Goal: Information Seeking & Learning: Learn about a topic

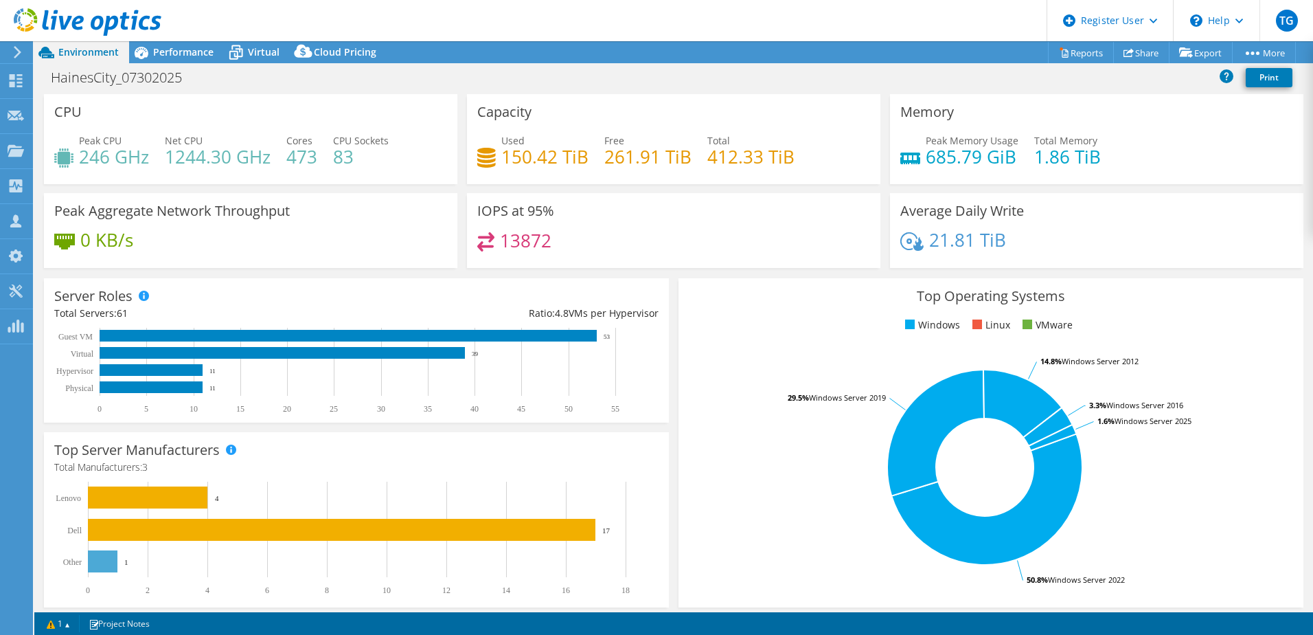
select select "USD"
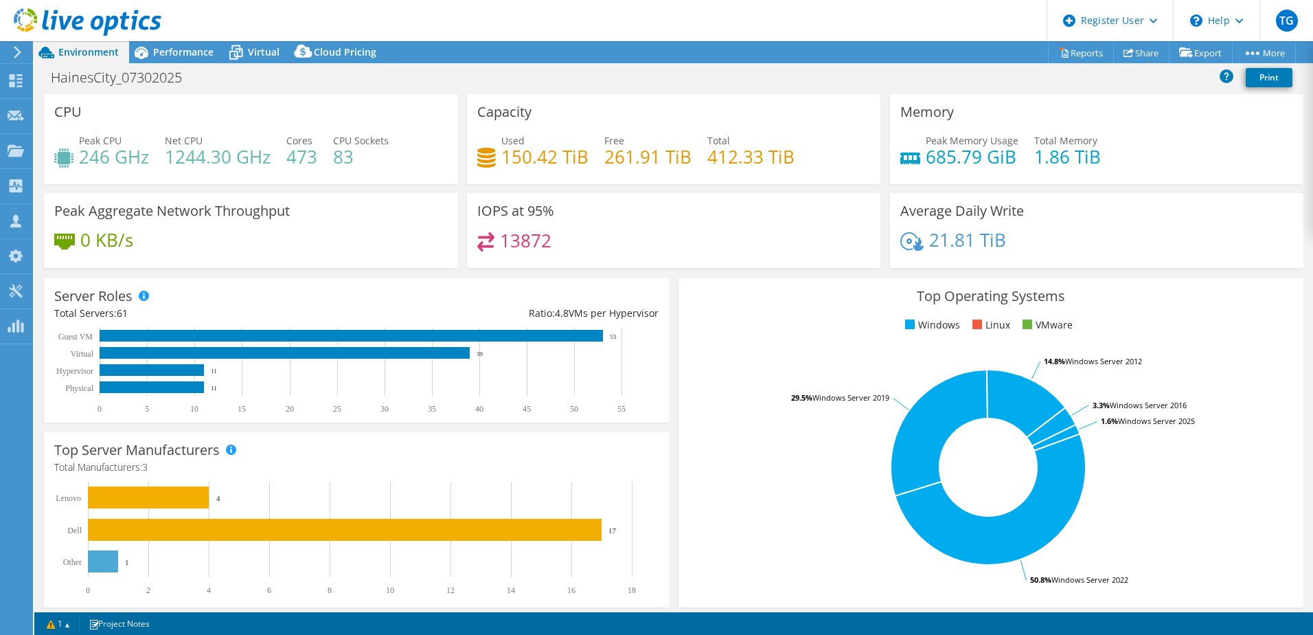
click at [508, 170] on div "Used 150.42 TiB Free 261.91 TiB Total 412.33 TiB" at bounding box center [673, 155] width 393 height 45
click at [172, 63] on div "Performance" at bounding box center [176, 52] width 95 height 22
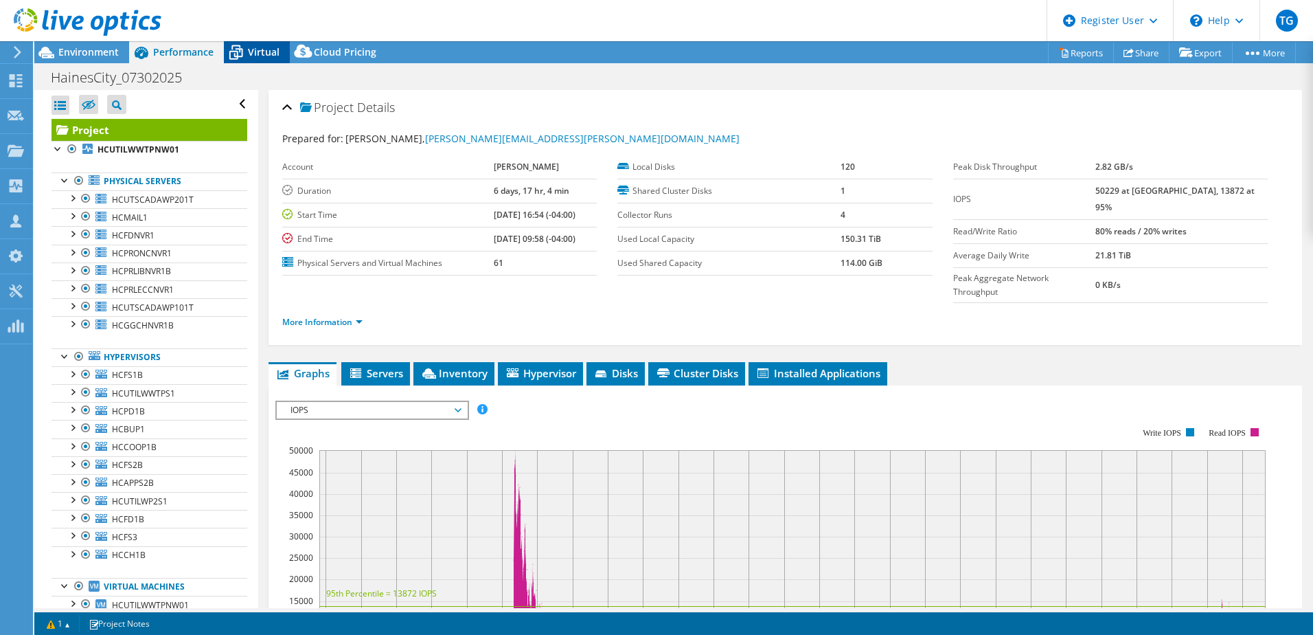
click at [265, 57] on span "Virtual" at bounding box center [264, 51] width 32 height 13
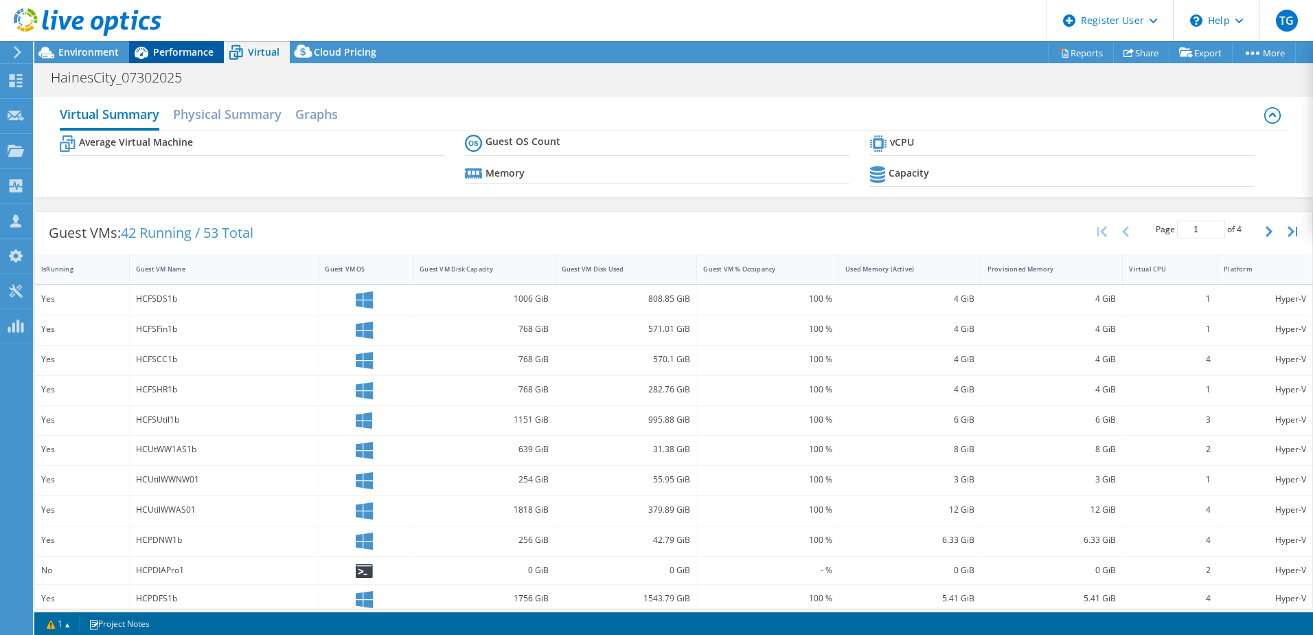
click at [179, 46] on span "Performance" at bounding box center [183, 51] width 60 height 13
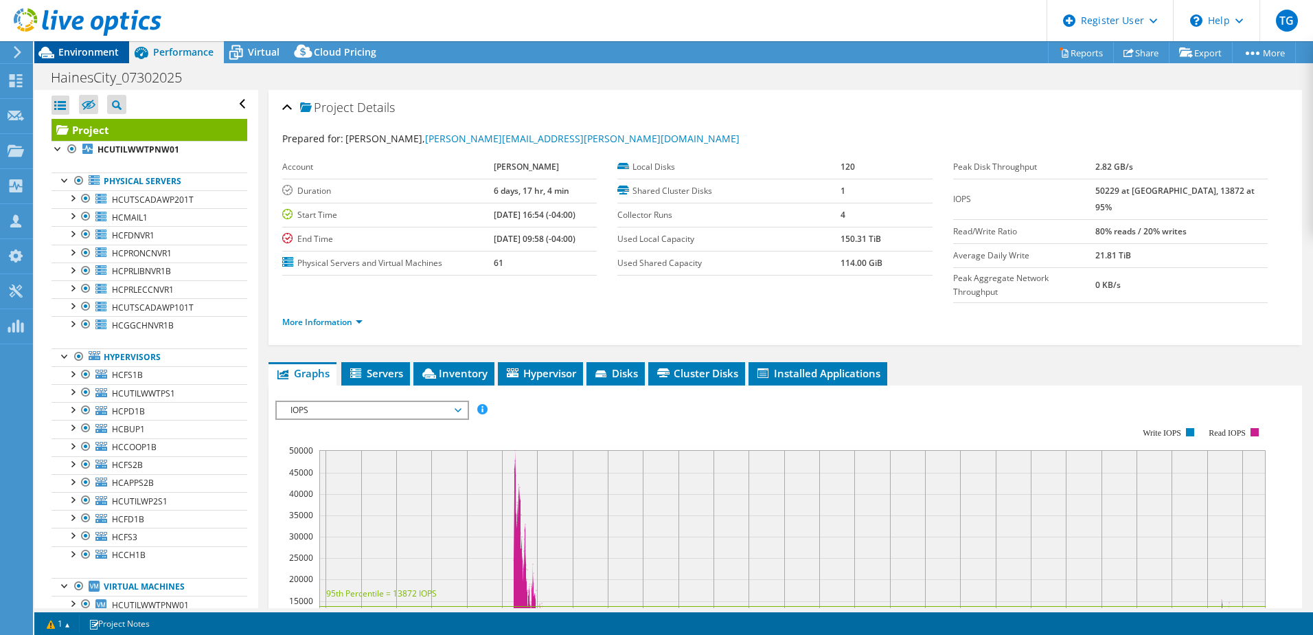
click at [83, 52] on span "Environment" at bounding box center [88, 51] width 60 height 13
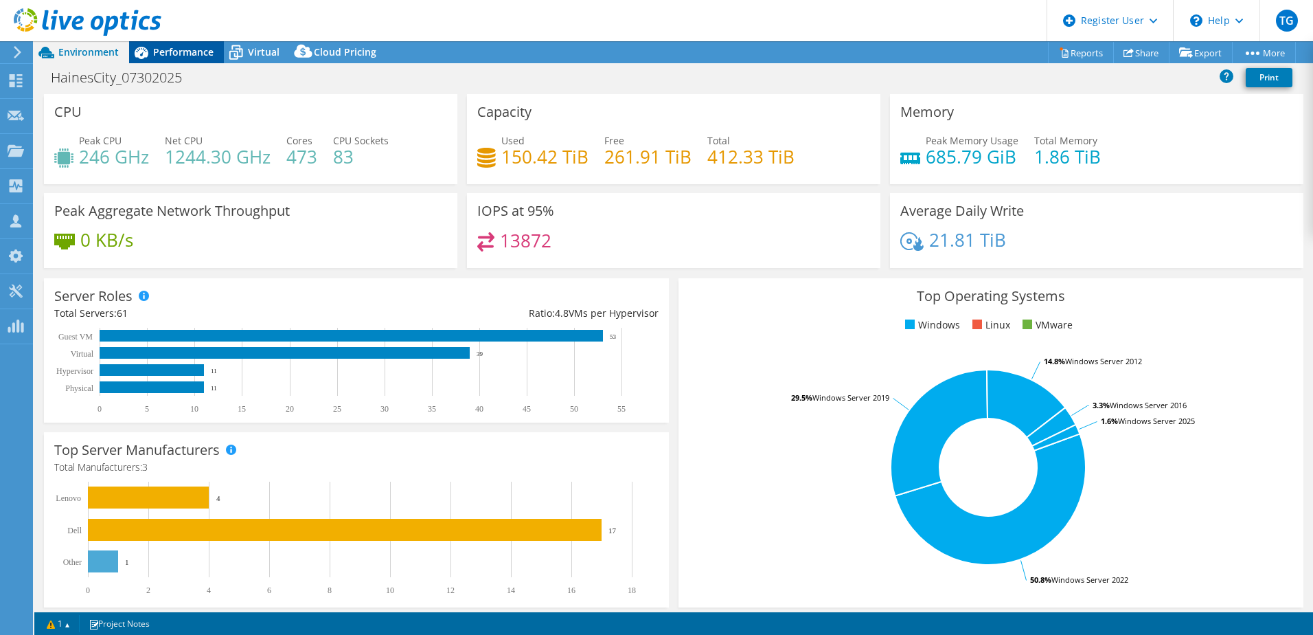
click at [166, 50] on span "Performance" at bounding box center [183, 51] width 60 height 13
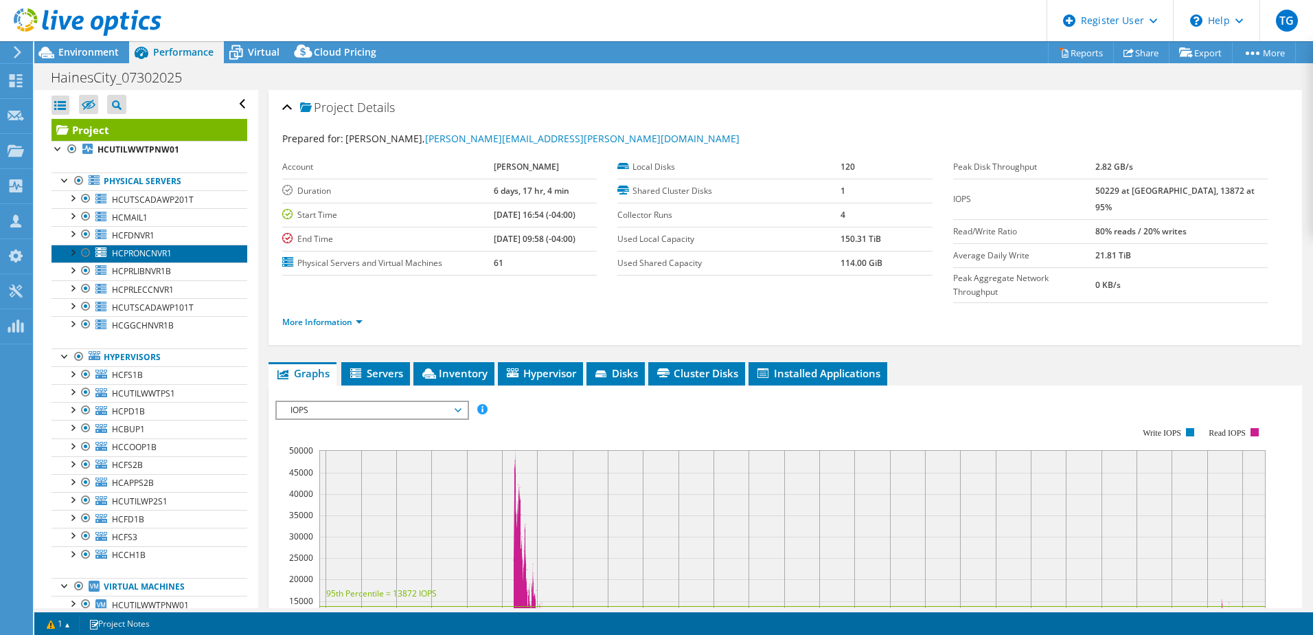
click at [148, 252] on span "HCPRONCNVR1" at bounding box center [142, 253] width 60 height 12
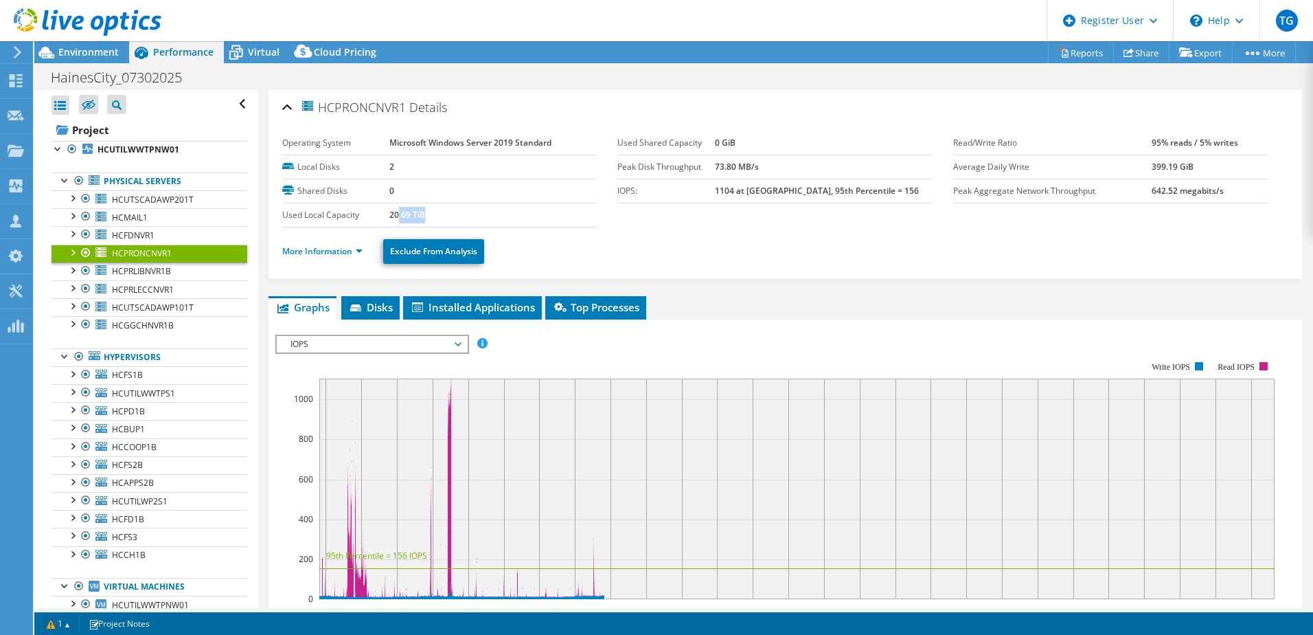
drag, startPoint x: 395, startPoint y: 216, endPoint x: 430, endPoint y: 213, distance: 35.1
click at [430, 213] on td "20.69 TiB" at bounding box center [493, 215] width 207 height 24
click at [481, 78] on div "HainesCity_07302025 Print" at bounding box center [673, 77] width 1279 height 25
